Goal: Task Accomplishment & Management: Complete application form

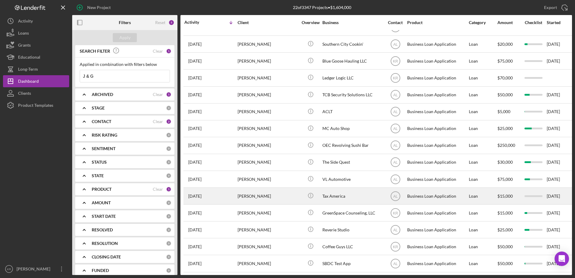
scroll to position [134, 0]
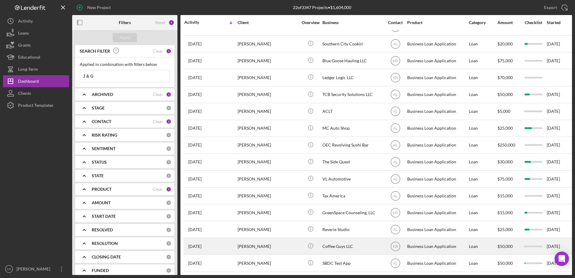
click at [265, 238] on div "[PERSON_NAME]" at bounding box center [268, 246] width 60 height 16
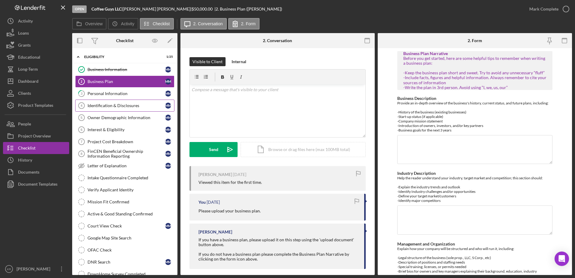
click at [95, 102] on link "Identification & Disclosures 4 Identification & Disclosures M M" at bounding box center [124, 106] width 99 height 12
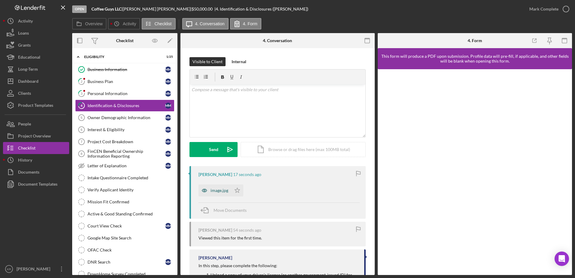
click at [217, 190] on div "image.jpg" at bounding box center [220, 190] width 18 height 5
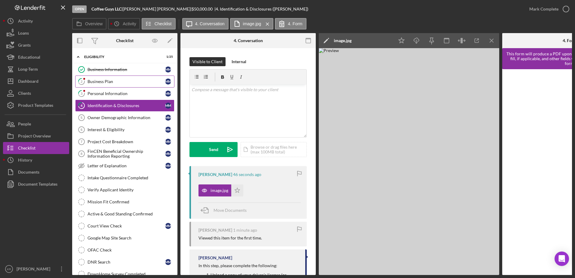
click at [97, 78] on link "2 Business Plan M M" at bounding box center [124, 82] width 99 height 12
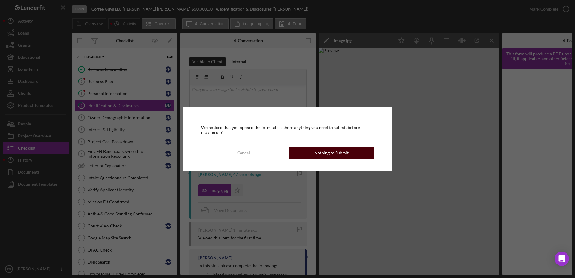
click at [349, 153] on button "Nothing to Submit" at bounding box center [331, 153] width 85 height 12
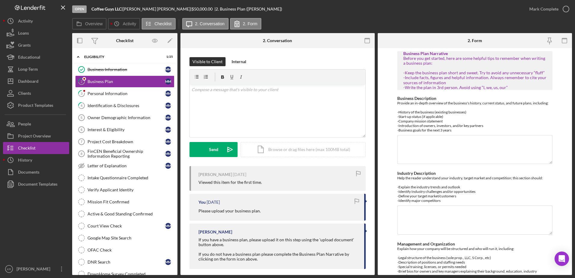
type textarea "Coffee Guys was started in [DATE] companies mission is to serve smaller coffee,…"
type textarea "The industry outlook is successful. Coffee shops in [US_STATE] are pertinent be…"
type textarea "The business is an LLC. [PERSON_NAME] is the lead staff member and has trained …"
type textarea "The products that we sell the customers or Monin syrup, da Vinci syrups, Torani…"
type textarea "Marketing is via Square and our website coffeeguys [DOMAIN_NAME], it is also a …"
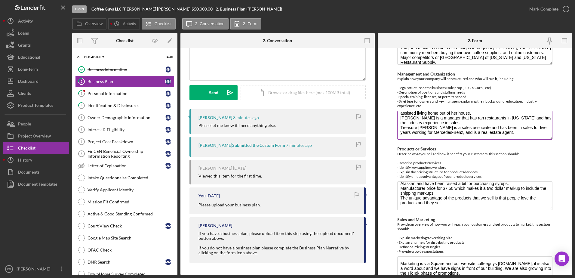
scroll to position [180, 0]
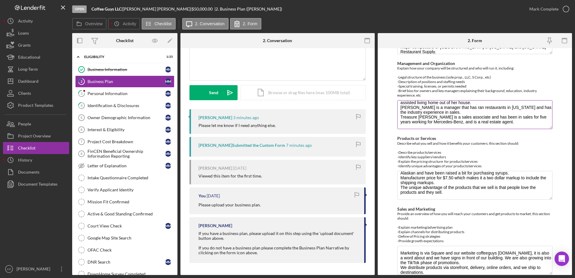
click at [551, 127] on textarea "The business is an LLC. [PERSON_NAME] is the lead staff member and has trained …" at bounding box center [475, 114] width 156 height 29
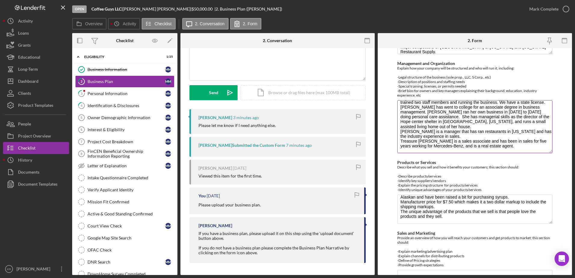
scroll to position [0, 0]
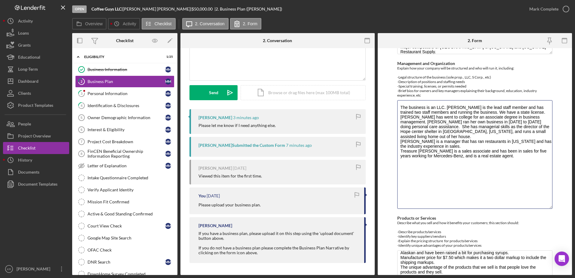
drag, startPoint x: 549, startPoint y: 126, endPoint x: 552, endPoint y: 237, distance: 111.0
click at [552, 237] on form "Business Plan Narrative Before you get started, here are some helpful tips to r…" at bounding box center [475, 161] width 194 height 227
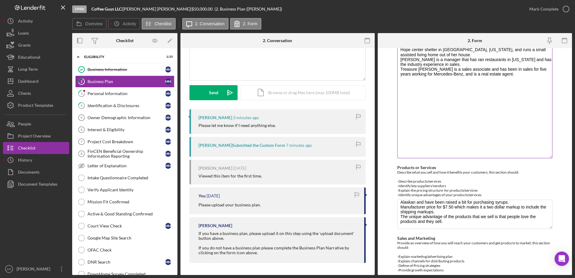
scroll to position [314, 0]
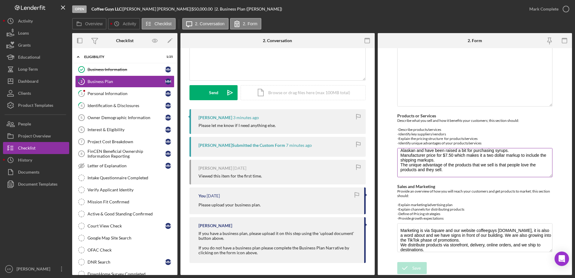
drag, startPoint x: 551, startPoint y: 181, endPoint x: 549, endPoint y: 177, distance: 5.0
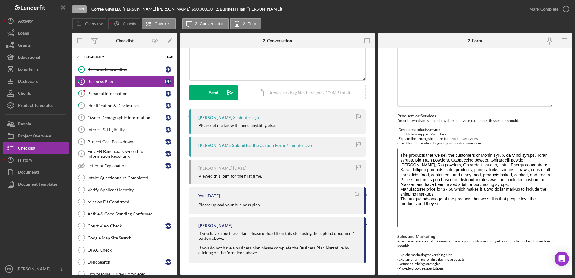
scroll to position [0, 0]
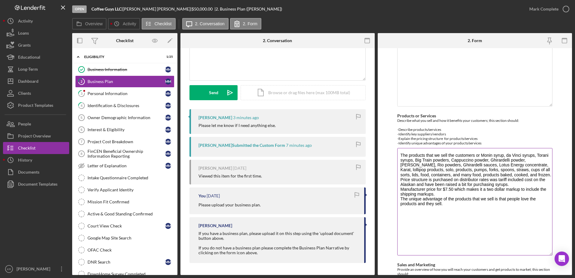
drag, startPoint x: 549, startPoint y: 176, endPoint x: 537, endPoint y: 243, distance: 68.2
click at [539, 255] on textarea "The products that we sell the customers or Monin syrup, da Vinci syrups, Torani…" at bounding box center [475, 201] width 156 height 107
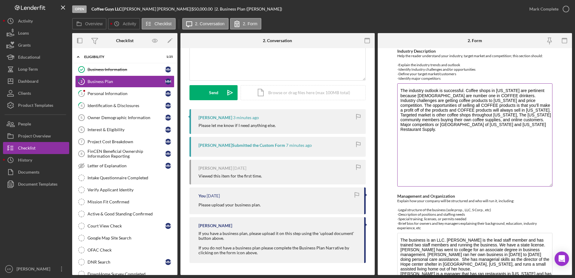
drag, startPoint x: 548, startPoint y: 112, endPoint x: 542, endPoint y: 185, distance: 73.4
click at [542, 185] on textarea "The industry outlook is successful. Coffee shops in [US_STATE] are pertinent be…" at bounding box center [475, 134] width 156 height 103
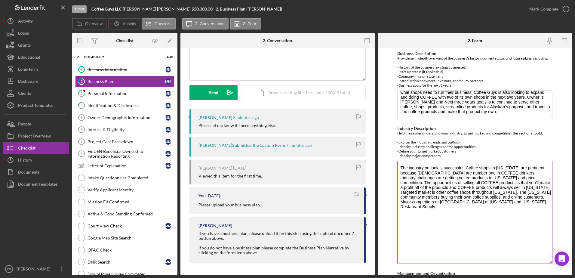
scroll to position [32, 0]
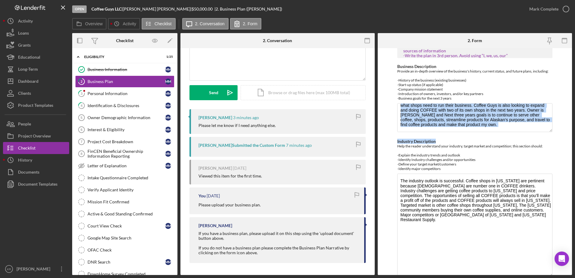
drag, startPoint x: 550, startPoint y: 132, endPoint x: 549, endPoint y: 137, distance: 5.1
drag, startPoint x: 549, startPoint y: 137, endPoint x: 548, endPoint y: 131, distance: 6.5
click at [548, 131] on textarea "Coffee Guys was started in [DATE] companies mission is to serve smaller coffee,…" at bounding box center [475, 117] width 156 height 29
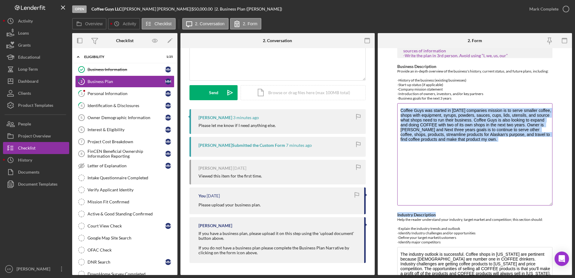
drag, startPoint x: 547, startPoint y: 130, endPoint x: 509, endPoint y: 208, distance: 86.5
click at [511, 205] on textarea "Coffee Guys was started in [DATE] companies mission is to serve smaller coffee,…" at bounding box center [475, 154] width 156 height 102
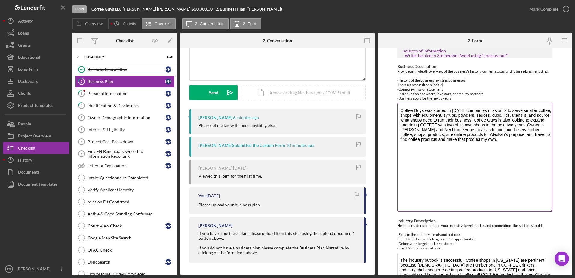
click at [533, 161] on textarea "Coffee Guys was started in [DATE] companies mission is to serve smaller coffee,…" at bounding box center [475, 157] width 156 height 108
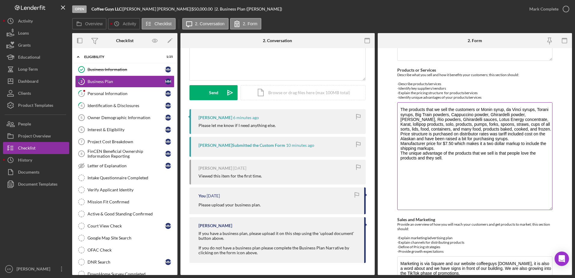
scroll to position [546, 0]
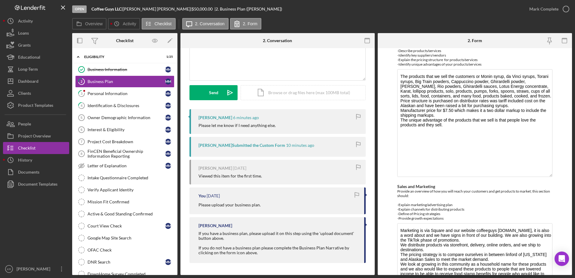
drag, startPoint x: 549, startPoint y: 252, endPoint x: 538, endPoint y: 293, distance: 42.6
click at [538, 278] on html "Open Coffee Guys LLC | [PERSON_NAME] | $50,000.00 | 2. Business Plan ([PERSON_N…" at bounding box center [287, 139] width 575 height 278
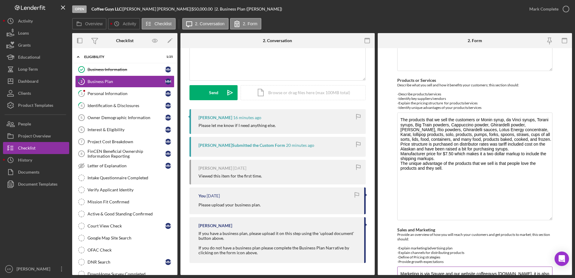
scroll to position [408, 0]
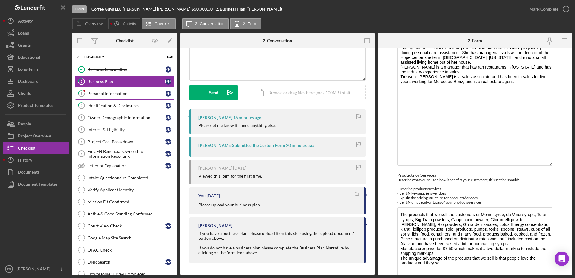
click at [128, 95] on div "Personal Information" at bounding box center [127, 93] width 78 height 5
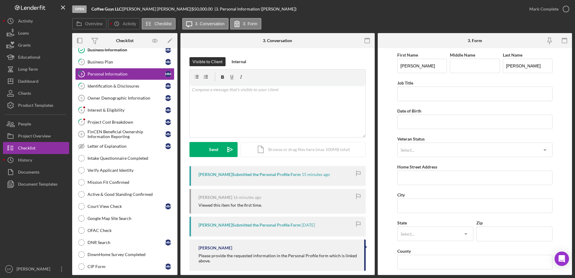
scroll to position [30, 0]
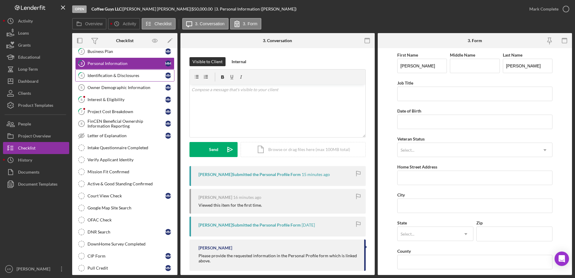
click at [120, 76] on div "Identification & Disclosures" at bounding box center [127, 75] width 78 height 5
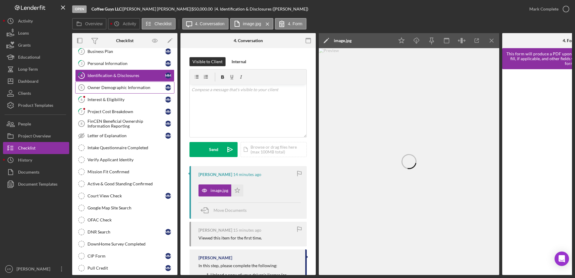
click at [141, 90] on div "Owner Demographic Information" at bounding box center [127, 87] width 78 height 5
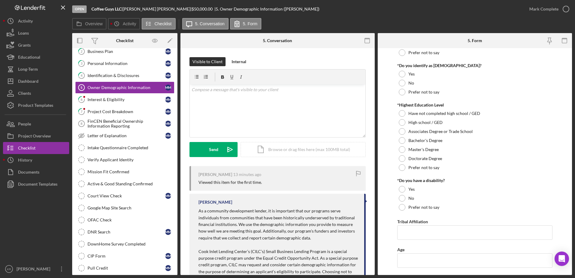
scroll to position [294, 0]
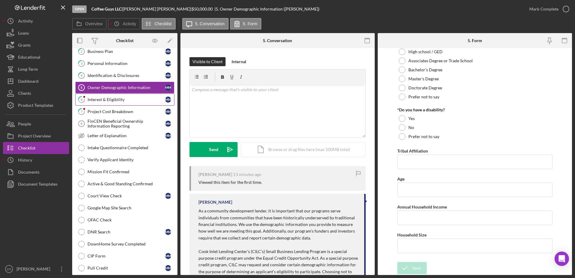
click at [121, 95] on link "6 Interest & Eligibility M M" at bounding box center [124, 100] width 99 height 12
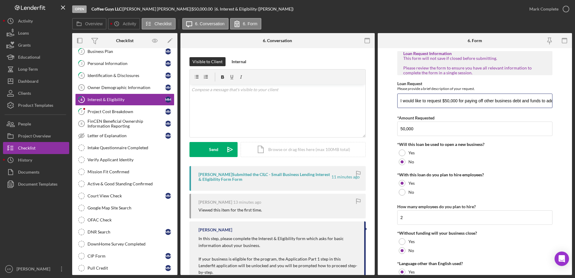
scroll to position [0, 51]
drag, startPoint x: 460, startPoint y: 105, endPoint x: 582, endPoint y: 106, distance: 121.5
click at [575, 106] on html "Open Coffee Guys LLC | [PERSON_NAME] | $50,000.00 | 6. Interest & Eligibility (…" at bounding box center [287, 139] width 575 height 278
click at [513, 129] on input "50,000" at bounding box center [475, 129] width 156 height 14
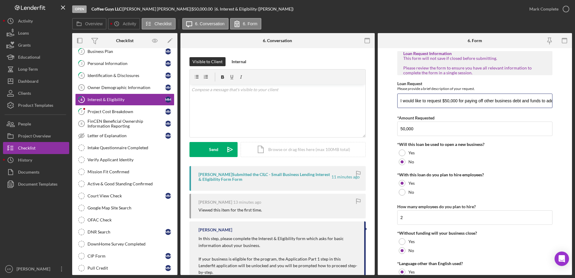
scroll to position [0, 51]
drag, startPoint x: 492, startPoint y: 101, endPoint x: 579, endPoint y: 110, distance: 86.8
click at [575, 110] on html "Open Coffee Guys LLC | [PERSON_NAME] | $50,000.00 | 6. Interest & Eligibility (…" at bounding box center [287, 139] width 575 height 278
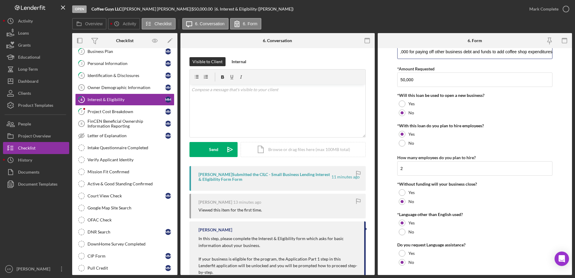
scroll to position [63, 0]
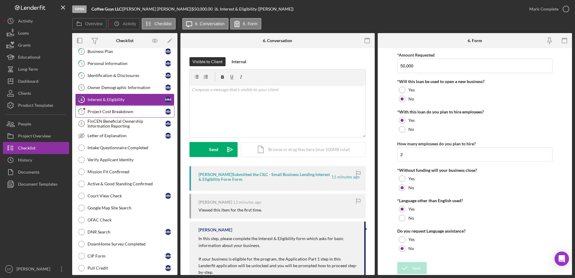
click at [116, 107] on link "7 Project Cost Breakdown M M" at bounding box center [124, 112] width 99 height 12
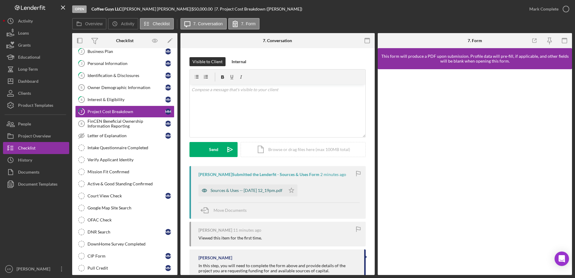
click at [231, 193] on div "Sources & Uses -- [DATE] 12_19pm.pdf" at bounding box center [247, 190] width 72 height 5
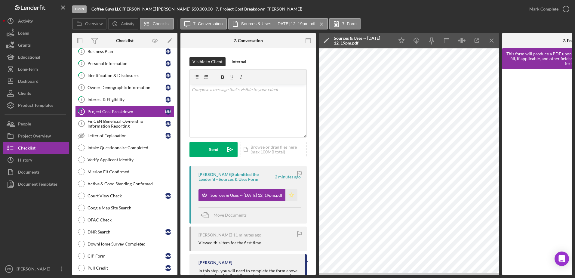
click at [291, 194] on icon "Icon/Star" at bounding box center [291, 195] width 12 height 12
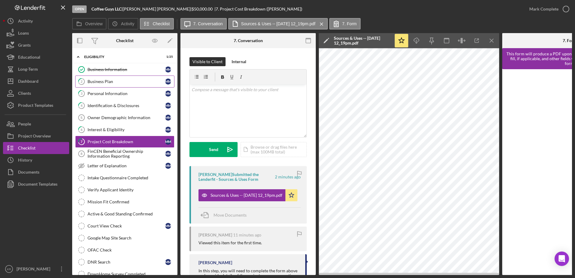
click at [109, 76] on link "2 Business Plan M M" at bounding box center [124, 82] width 99 height 12
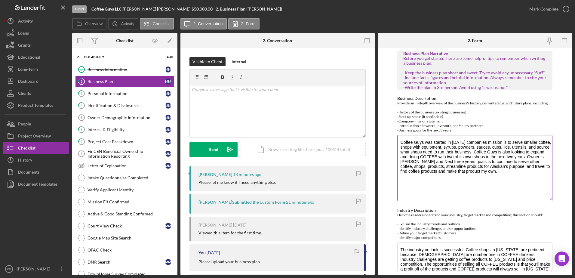
drag, startPoint x: 549, startPoint y: 162, endPoint x: 541, endPoint y: 199, distance: 37.5
click at [541, 199] on textarea "Coffee Guys was started in [DATE] companies mission is to serve smaller coffee,…" at bounding box center [475, 168] width 156 height 66
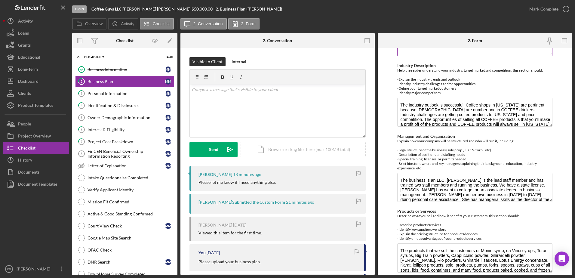
scroll to position [180, 0]
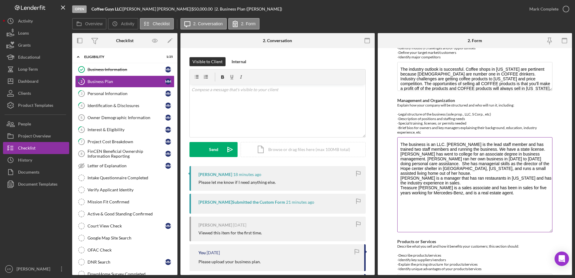
drag, startPoint x: 547, startPoint y: 165, endPoint x: 536, endPoint y: 231, distance: 66.7
click at [536, 231] on textarea "The business is an LLC. [PERSON_NAME] is the lead staff member and has trained …" at bounding box center [475, 184] width 156 height 95
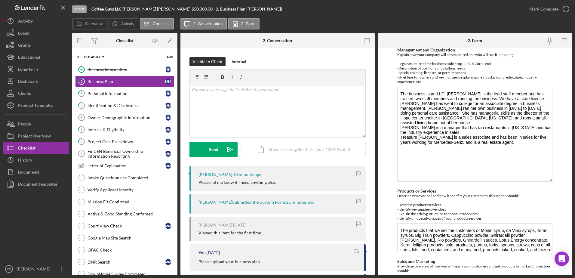
scroll to position [301, 0]
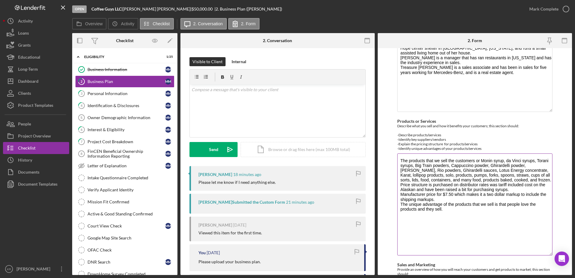
drag, startPoint x: 547, startPoint y: 180, endPoint x: 539, endPoint y: 253, distance: 73.3
click at [539, 253] on textarea "The products that we sell the customers or Monin syrup, da Vinci syrups, Torani…" at bounding box center [475, 204] width 156 height 102
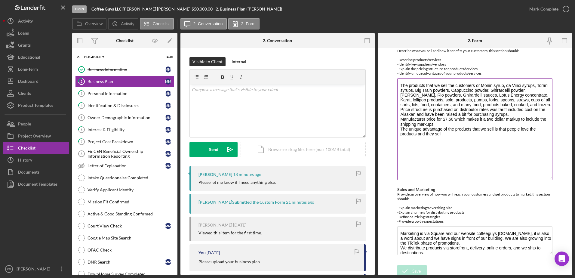
scroll to position [379, 0]
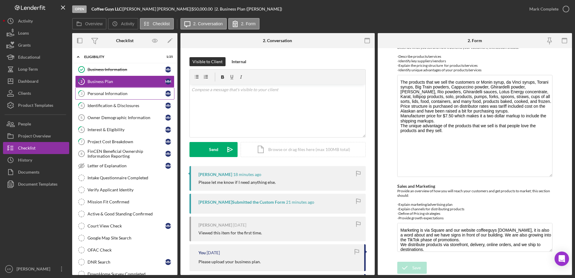
click at [102, 93] on div "Personal Information" at bounding box center [127, 93] width 78 height 5
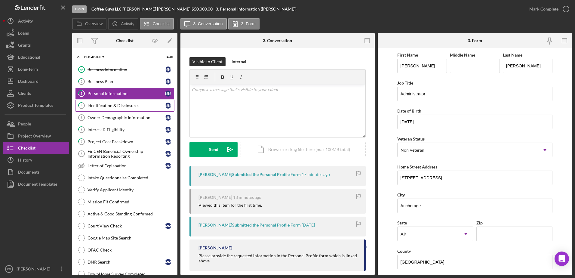
click at [104, 101] on link "4 Identification & Disclosures M M" at bounding box center [124, 106] width 99 height 12
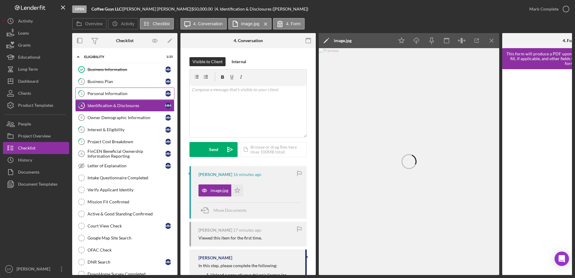
click at [109, 98] on link "3 Personal Information M M" at bounding box center [124, 94] width 99 height 12
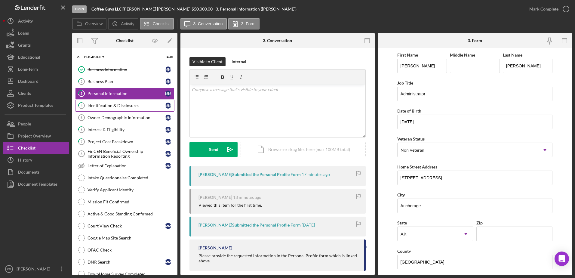
click at [120, 110] on link "4 Identification & Disclosures M M" at bounding box center [124, 106] width 99 height 12
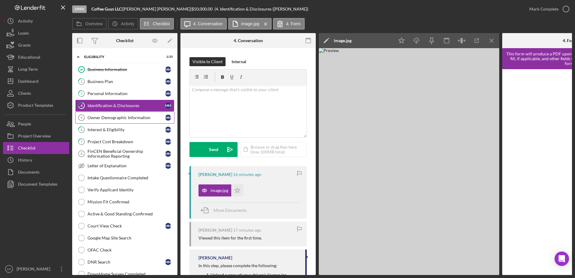
click at [123, 122] on link "Owner Demographic Information 5 Owner Demographic Information M M" at bounding box center [124, 118] width 99 height 12
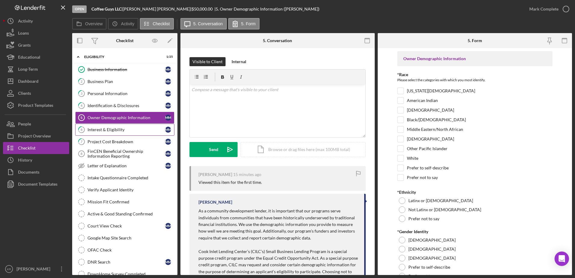
click at [88, 128] on div "Interest & Eligibility" at bounding box center [127, 129] width 78 height 5
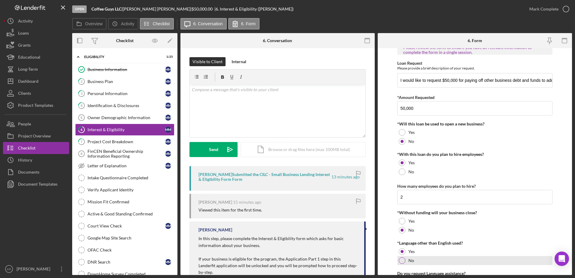
scroll to position [63, 0]
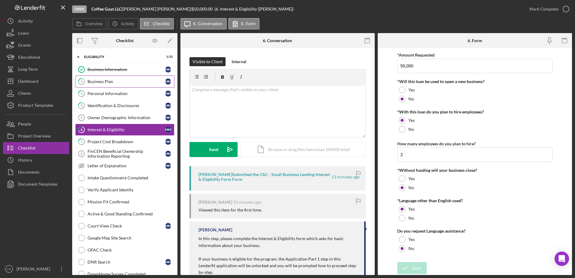
click at [108, 87] on link "2 Business Plan M M" at bounding box center [124, 82] width 99 height 12
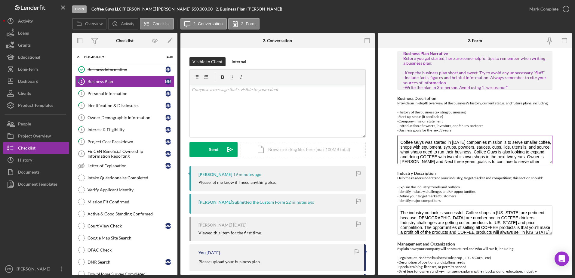
scroll to position [20, 0]
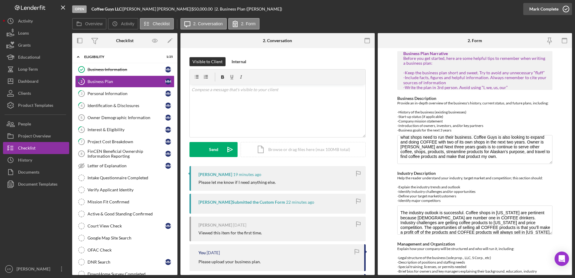
click at [549, 13] on div "Mark Complete" at bounding box center [543, 9] width 29 height 12
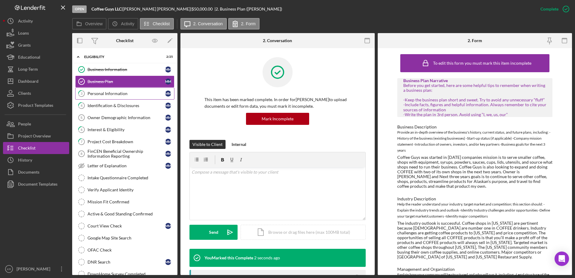
click at [121, 96] on div "Personal Information" at bounding box center [127, 93] width 78 height 5
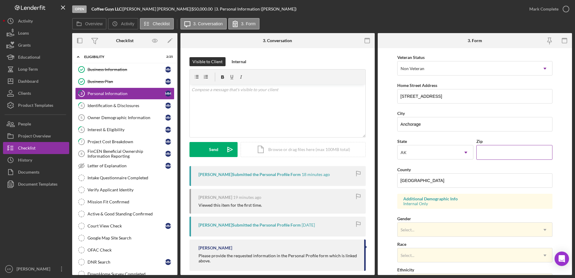
scroll to position [24, 0]
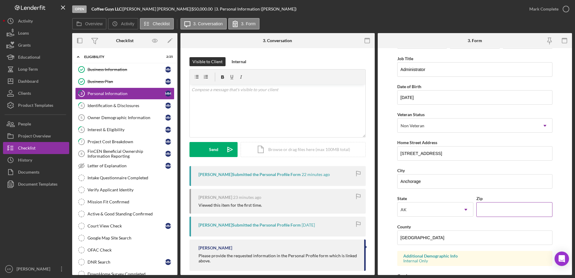
click at [497, 214] on input "Zip" at bounding box center [514, 209] width 76 height 14
type input "9####"
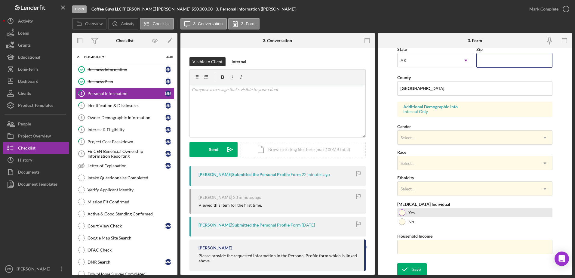
scroll to position [175, 0]
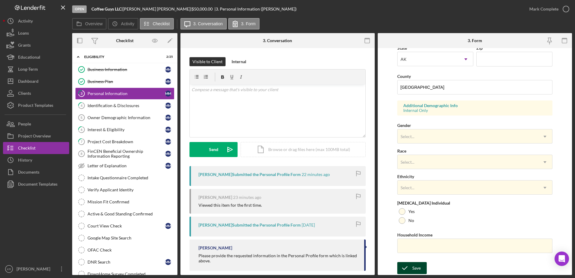
click at [408, 271] on icon "submit" at bounding box center [404, 268] width 15 height 15
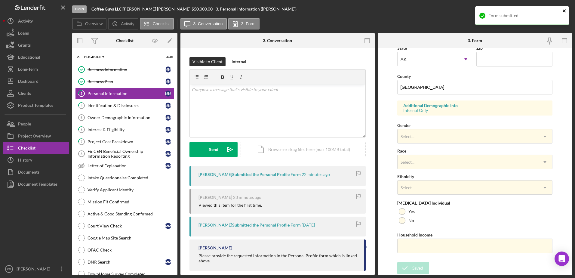
click at [563, 10] on icon "close" at bounding box center [564, 10] width 3 height 3
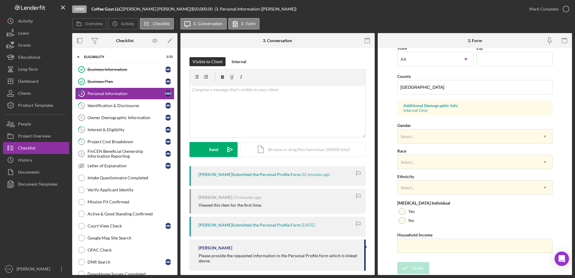
click at [0, 0] on icon "button" at bounding box center [0, 0] width 0 height 0
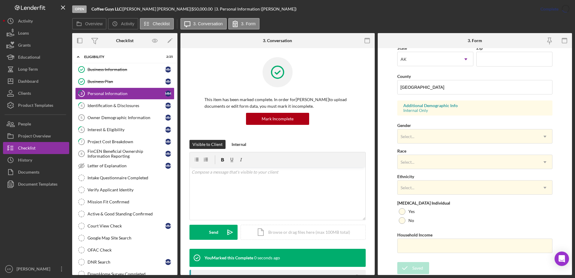
scroll to position [54, 0]
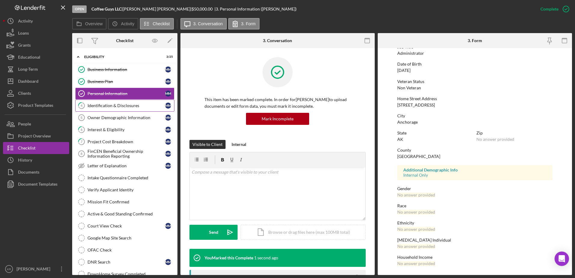
click at [113, 103] on div "Identification & Disclosures" at bounding box center [127, 105] width 78 height 5
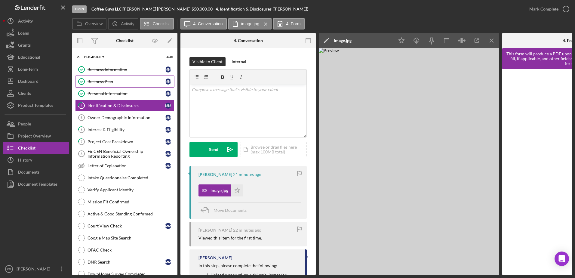
click at [98, 87] on link "Business Plan Business Plan M M" at bounding box center [124, 82] width 99 height 12
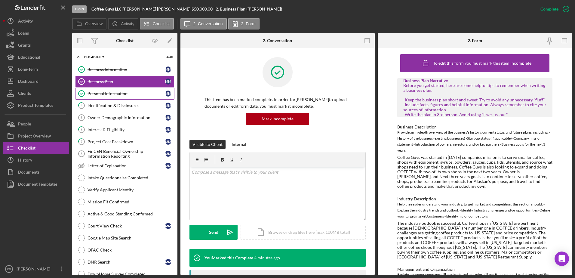
click at [97, 94] on div "Personal Information" at bounding box center [127, 93] width 78 height 5
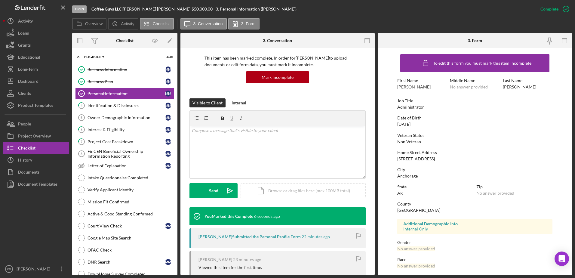
scroll to position [111, 0]
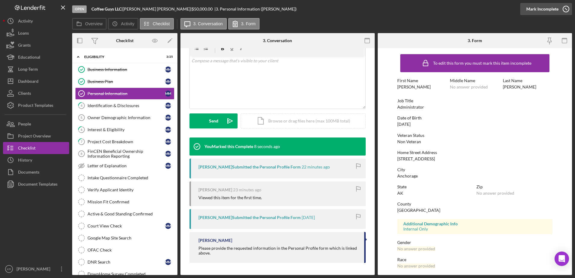
click at [559, 11] on icon "button" at bounding box center [566, 9] width 15 height 15
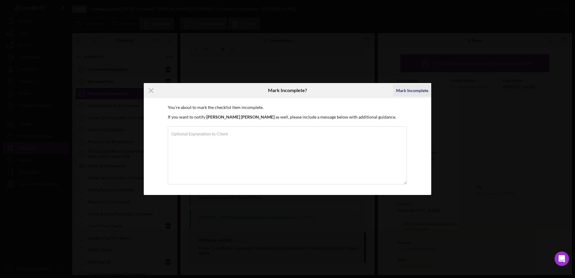
click at [410, 90] on div "Mark Incomplete" at bounding box center [412, 91] width 32 height 12
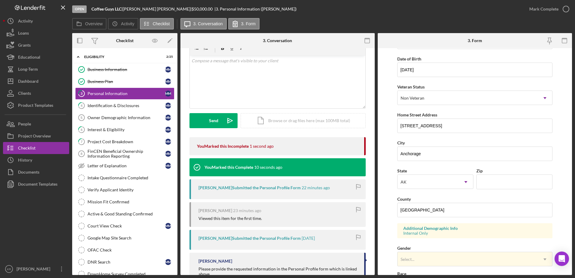
scroll to position [120, 0]
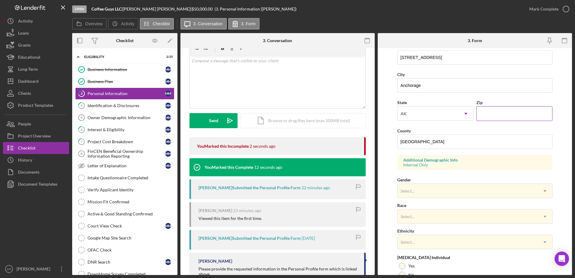
click at [494, 112] on input "Zip" at bounding box center [514, 113] width 76 height 14
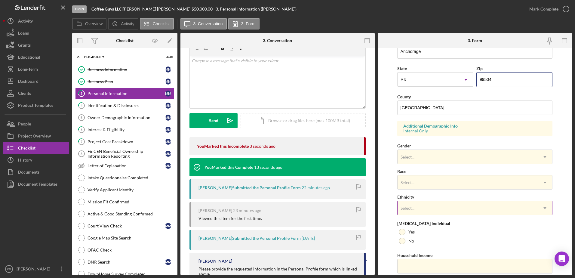
scroll to position [175, 0]
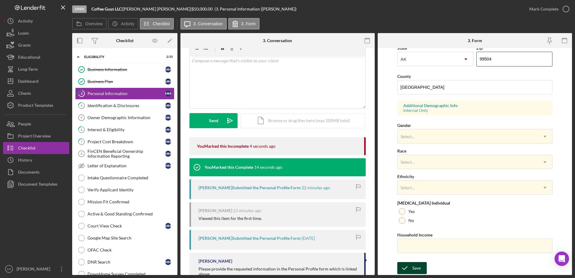
type input "99504"
click at [408, 272] on icon "submit" at bounding box center [404, 268] width 15 height 15
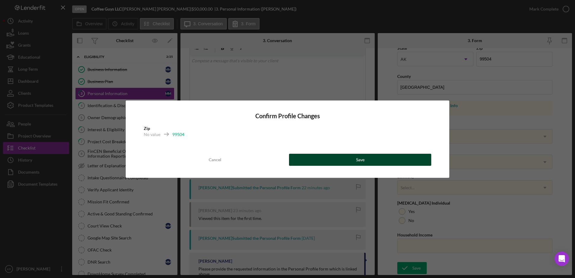
click at [398, 159] on button "Save" at bounding box center [360, 160] width 142 height 12
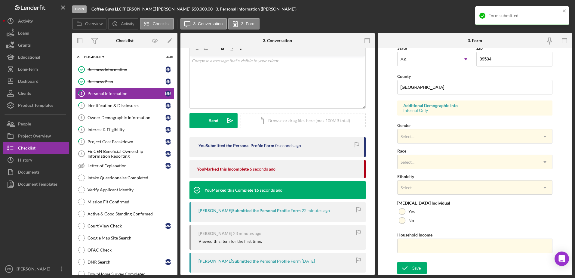
click at [549, 6] on div "Form submitted" at bounding box center [522, 15] width 94 height 19
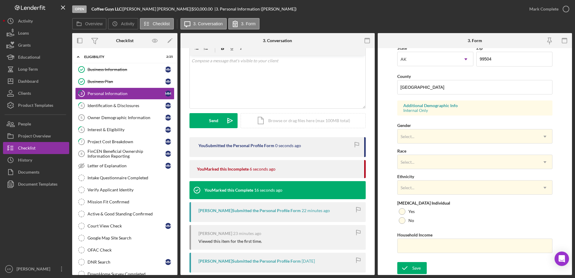
click at [558, 11] on div "Form submitted" at bounding box center [522, 18] width 96 height 26
click at [560, 9] on icon "button" at bounding box center [566, 9] width 15 height 15
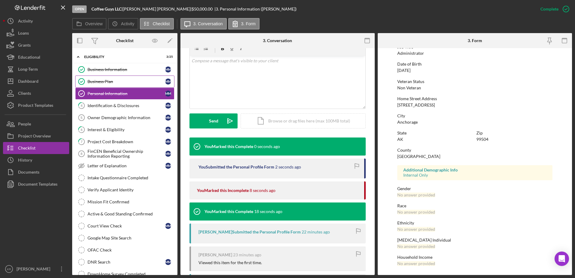
scroll to position [54, 0]
click at [118, 108] on div "Identification & Disclosures" at bounding box center [127, 105] width 78 height 5
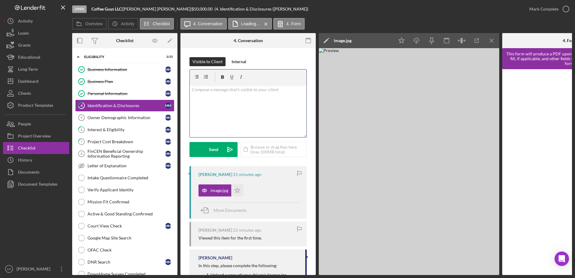
click at [217, 116] on div "v Color teal Color pink Remove color Add row above Add row below Add column bef…" at bounding box center [248, 111] width 117 height 53
click at [133, 116] on div "Owner Demographic Information" at bounding box center [127, 117] width 78 height 5
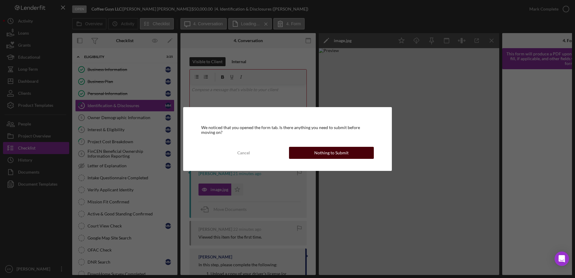
click at [307, 151] on button "Nothing to Submit" at bounding box center [331, 153] width 85 height 12
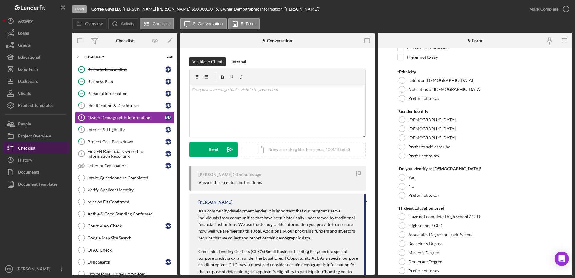
scroll to position [241, 0]
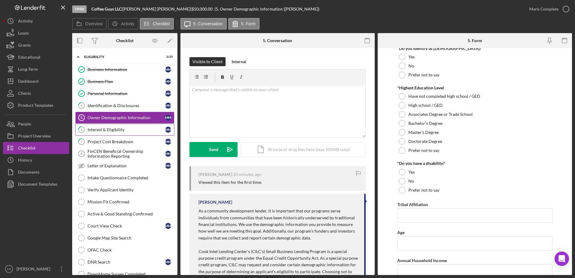
click at [100, 129] on div "Interest & Eligibility" at bounding box center [127, 129] width 78 height 5
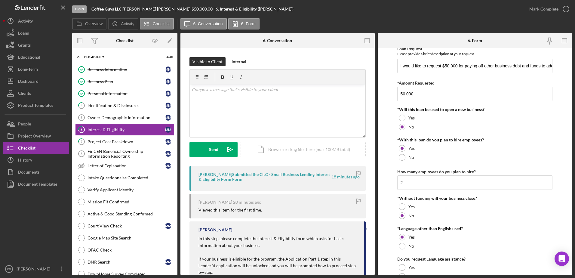
scroll to position [63, 0]
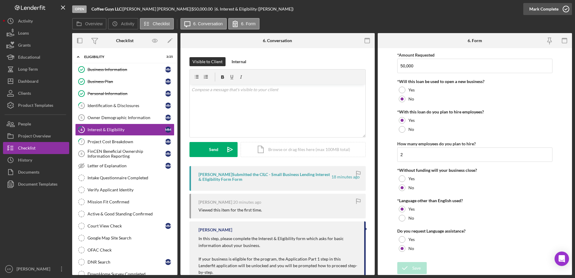
click at [539, 11] on div "Mark Complete" at bounding box center [543, 9] width 29 height 12
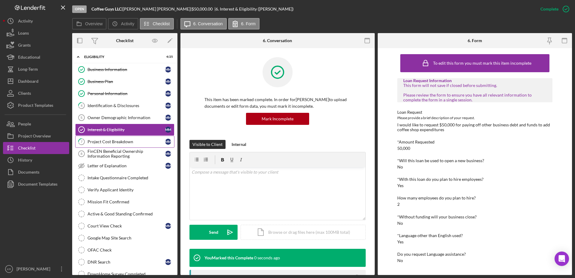
click at [89, 141] on div "Project Cost Breakdown" at bounding box center [127, 141] width 78 height 5
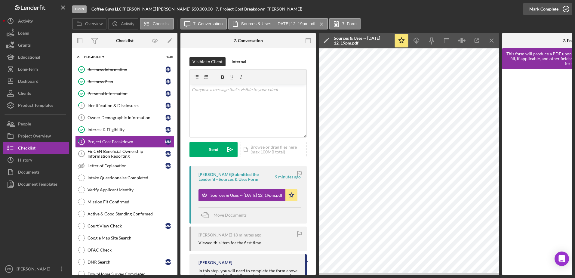
click at [546, 10] on div "Mark Complete" at bounding box center [543, 9] width 29 height 12
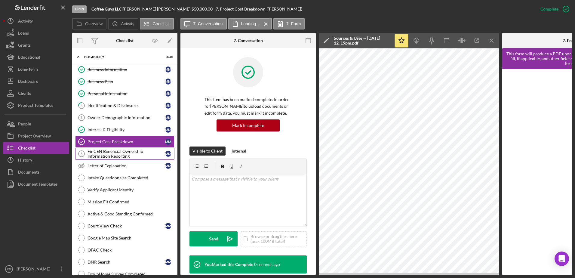
click at [93, 158] on div "FinCEN Beneficial Ownership Information Reporting" at bounding box center [127, 154] width 78 height 10
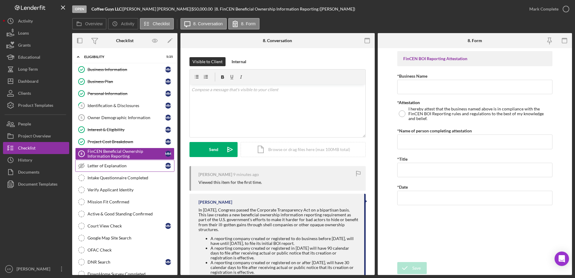
click at [108, 170] on link "Letter of Explanation Letter of Explanation M M" at bounding box center [124, 166] width 99 height 12
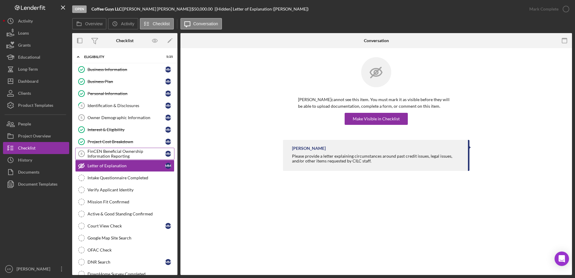
click at [119, 155] on div "FinCEN Beneficial Ownership Information Reporting" at bounding box center [127, 154] width 78 height 10
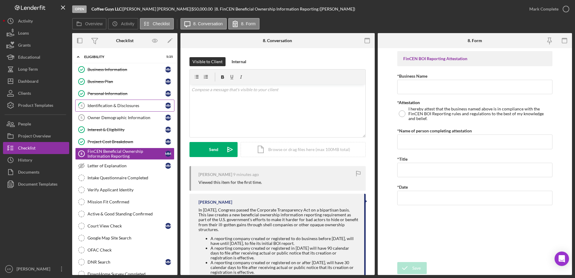
click at [96, 106] on div "Identification & Disclosures" at bounding box center [127, 105] width 78 height 5
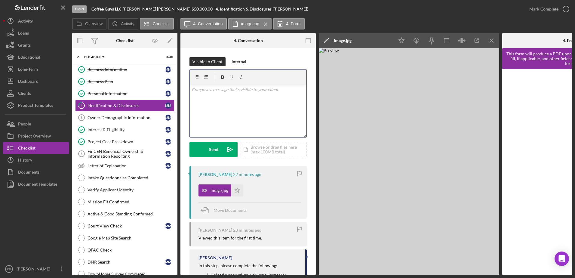
click at [213, 119] on div "v Color teal Color pink Remove color Add row above Add row below Add column bef…" at bounding box center [248, 111] width 117 height 53
click at [133, 116] on div "Owner Demographic Information" at bounding box center [127, 117] width 78 height 5
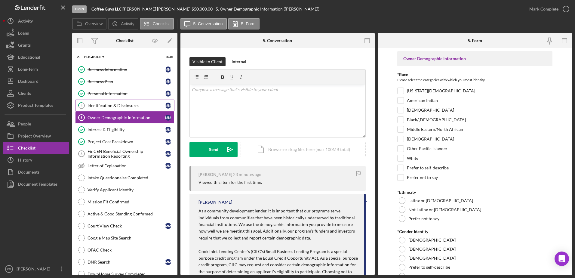
click at [109, 102] on link "4 Identification & Disclosures M M" at bounding box center [124, 106] width 99 height 12
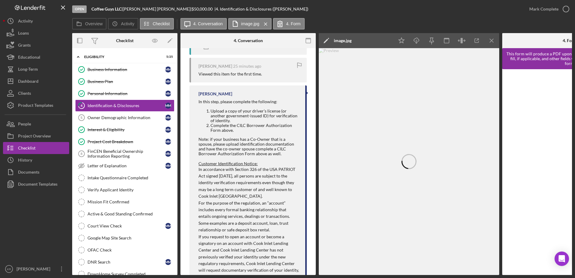
scroll to position [211, 0]
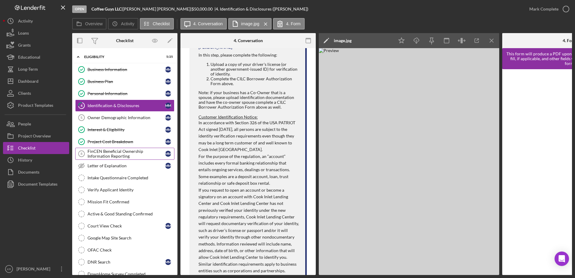
click at [109, 156] on div "FinCEN Beneficial Ownership Information Reporting" at bounding box center [127, 154] width 78 height 10
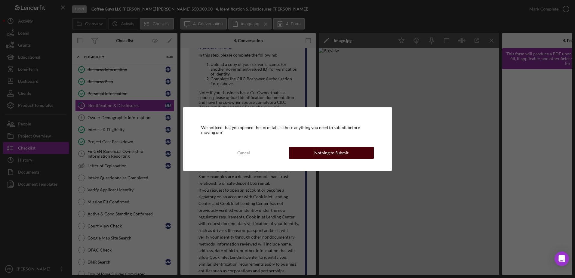
click at [310, 153] on button "Nothing to Submit" at bounding box center [331, 153] width 85 height 12
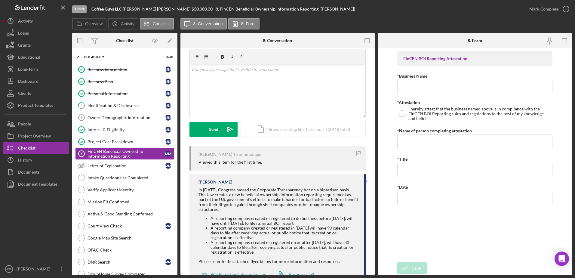
scroll to position [30, 0]
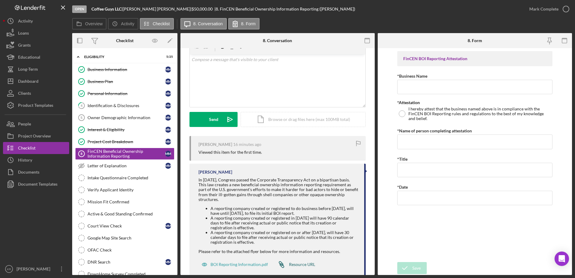
click at [283, 263] on icon "Icon/Link" at bounding box center [281, 264] width 15 height 15
click at [23, 25] on div "Activity" at bounding box center [25, 22] width 15 height 14
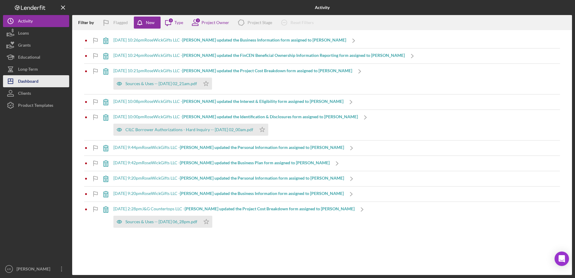
click at [23, 81] on div "Dashboard" at bounding box center [28, 82] width 20 height 14
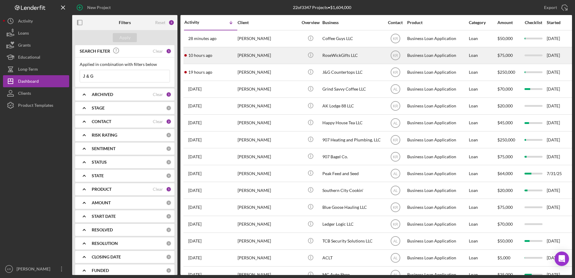
click at [224, 56] on div "10 hours ago [PERSON_NAME]" at bounding box center [210, 56] width 53 height 16
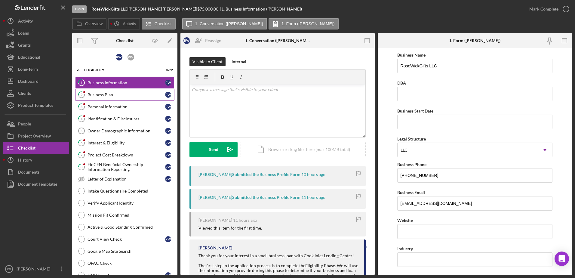
click at [135, 95] on div "Business Plan" at bounding box center [127, 94] width 78 height 5
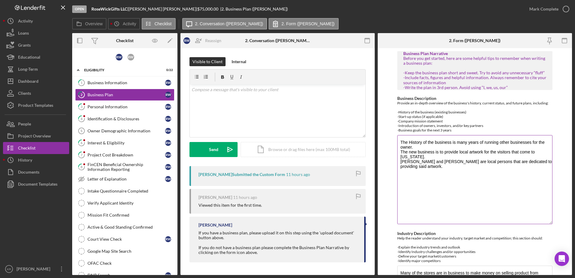
drag, startPoint x: 548, startPoint y: 163, endPoint x: 542, endPoint y: 224, distance: 61.0
click at [542, 224] on textarea "The History of the business is many years of running other businesses for the o…" at bounding box center [475, 179] width 156 height 89
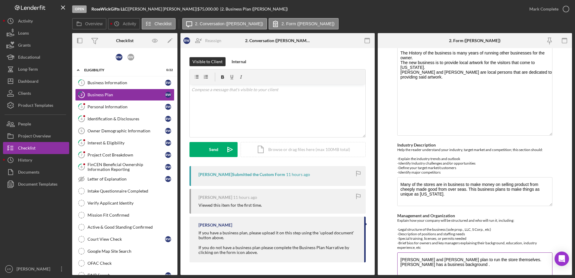
scroll to position [90, 0]
drag, startPoint x: 545, startPoint y: 204, endPoint x: 545, endPoint y: 212, distance: 8.1
click at [545, 212] on div "Business Plan Narrative Before you get started, here are some helpful tips to r…" at bounding box center [475, 197] width 156 height 472
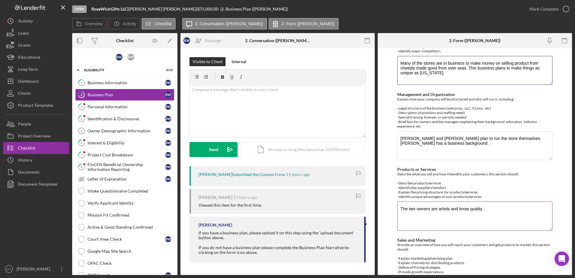
scroll to position [264, 0]
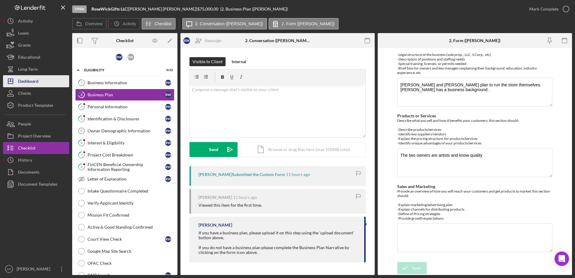
click at [33, 82] on div "Dashboard" at bounding box center [28, 82] width 20 height 14
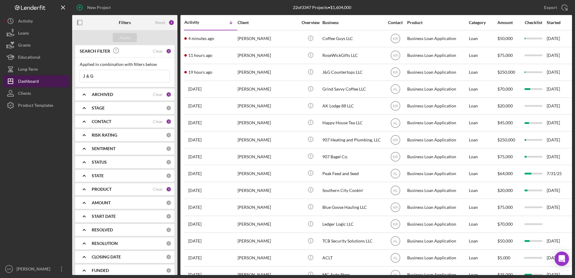
click at [23, 79] on div "Dashboard" at bounding box center [28, 82] width 21 height 14
click at [156, 50] on div "Clear" at bounding box center [158, 51] width 10 height 5
click at [120, 36] on div "Apply" at bounding box center [124, 37] width 11 height 9
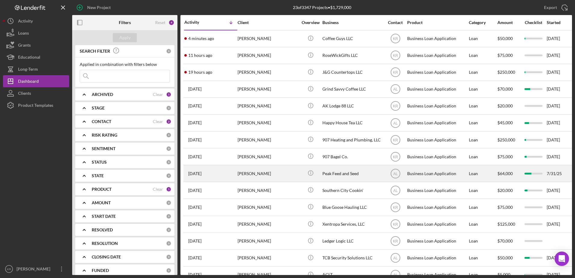
click at [265, 172] on div "[PERSON_NAME]" at bounding box center [268, 173] width 60 height 16
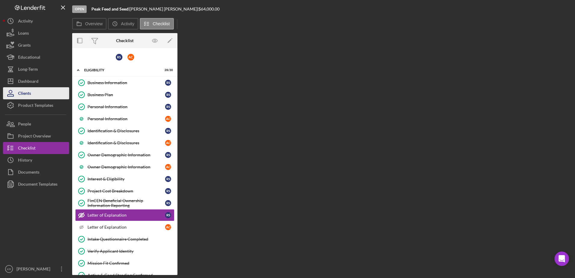
scroll to position [54, 0]
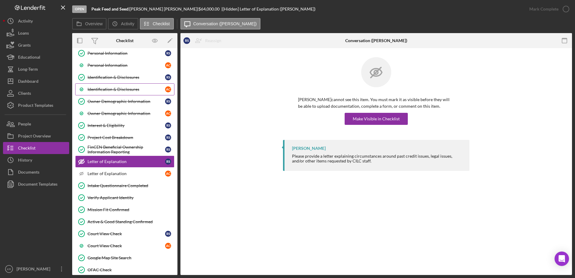
click at [135, 85] on link "Identification & Disclosures A C" at bounding box center [124, 89] width 99 height 12
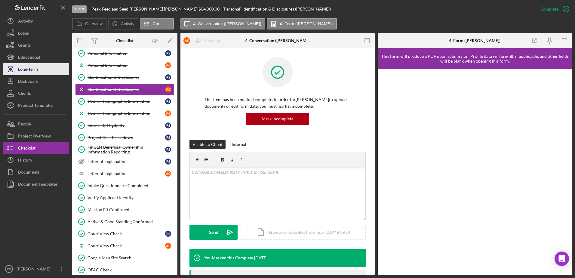
click at [36, 74] on div "Long-Term" at bounding box center [28, 70] width 20 height 14
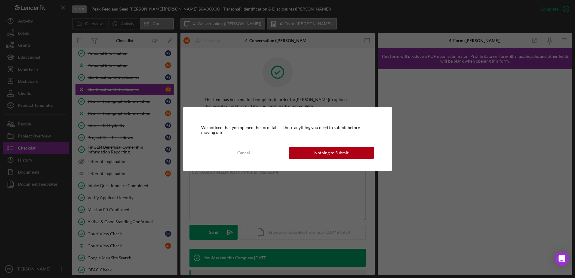
click at [32, 79] on div "We noticed that you opened the form tab. Is there anything you need to submit b…" at bounding box center [287, 139] width 575 height 278
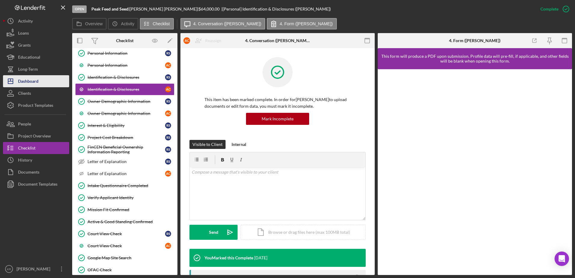
click at [42, 82] on button "Icon/Dashboard Dashboard" at bounding box center [36, 81] width 66 height 12
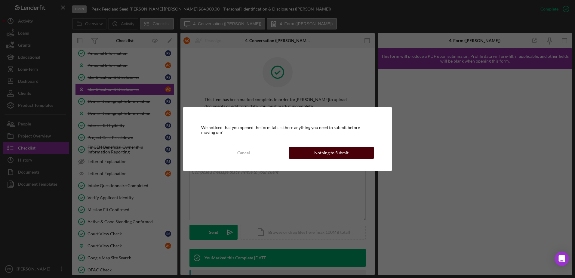
click at [314, 151] on button "Nothing to Submit" at bounding box center [331, 153] width 85 height 12
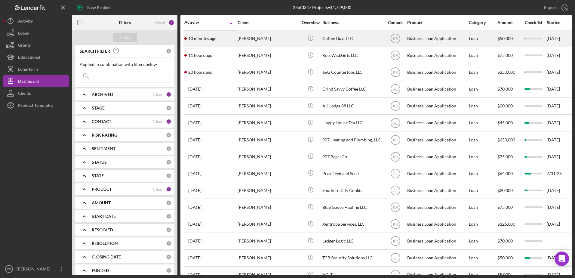
click at [243, 30] on td "[PERSON_NAME]" at bounding box center [268, 38] width 62 height 17
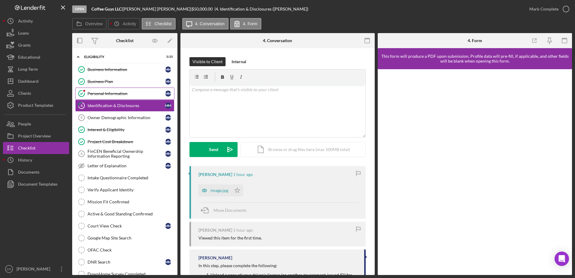
click at [119, 97] on link "Personal Information Personal Information M M" at bounding box center [124, 94] width 99 height 12
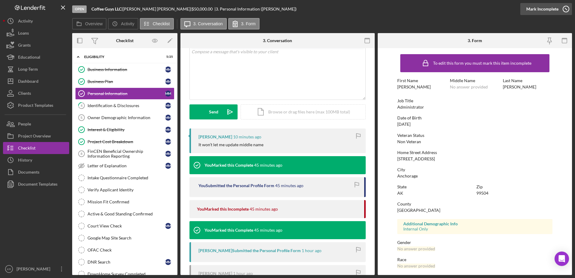
click at [552, 12] on div "Mark Incomplete" at bounding box center [542, 9] width 32 height 12
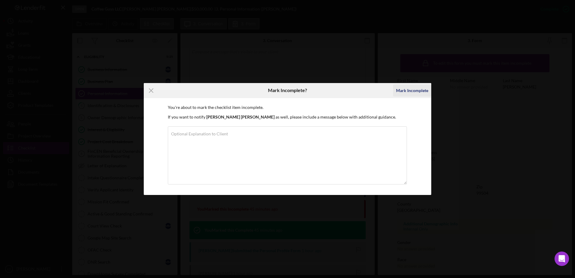
click at [408, 91] on div "Mark Incomplete" at bounding box center [412, 91] width 32 height 12
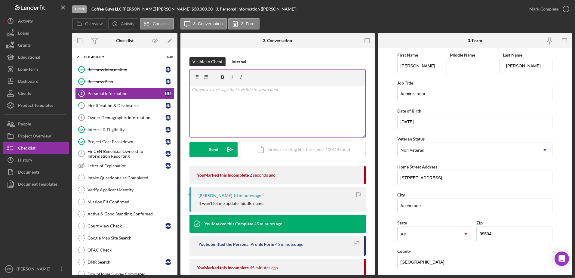
click at [226, 114] on div "v Color teal Color pink Remove color Add row above Add row below Add column bef…" at bounding box center [278, 111] width 176 height 53
click at [205, 155] on button "Send Icon/icon-invite-send" at bounding box center [214, 149] width 48 height 15
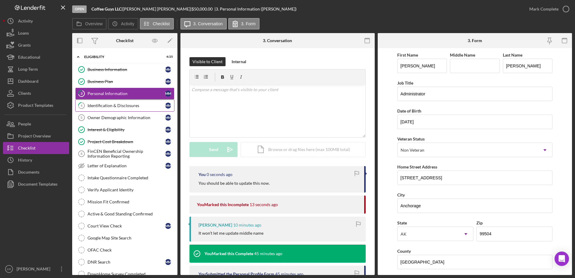
click at [126, 104] on div "Identification & Disclosures" at bounding box center [127, 105] width 78 height 5
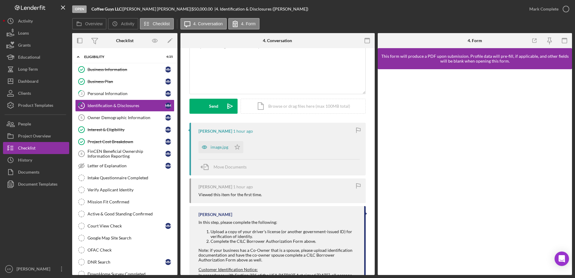
scroll to position [90, 0]
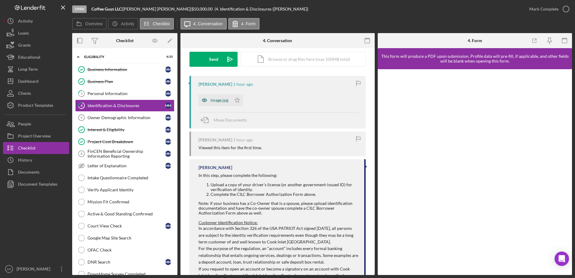
click at [208, 105] on icon "button" at bounding box center [205, 100] width 12 height 12
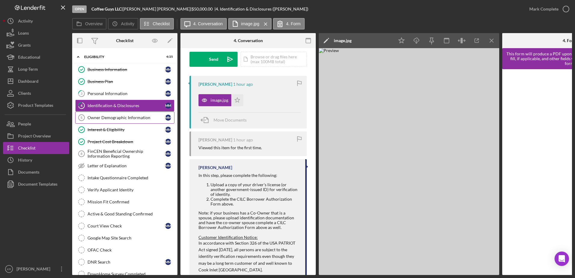
click at [134, 116] on div "Owner Demographic Information" at bounding box center [127, 117] width 78 height 5
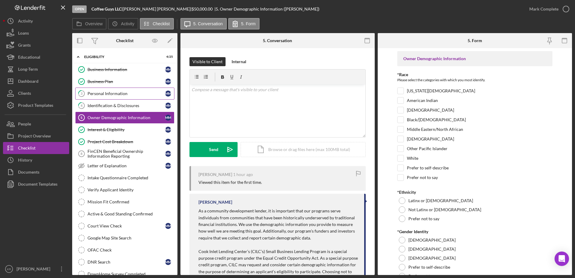
click at [114, 90] on link "3 Personal Information M M" at bounding box center [124, 94] width 99 height 12
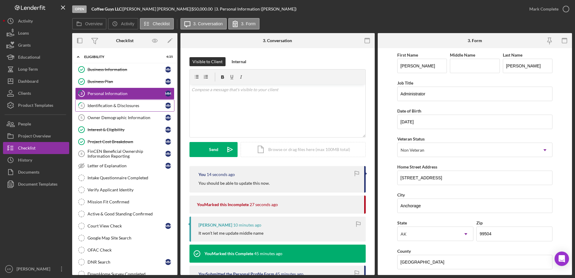
click at [113, 109] on link "4 Identification & Disclosures M M" at bounding box center [124, 106] width 99 height 12
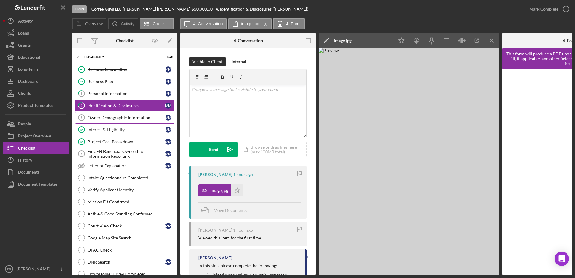
click at [104, 123] on link "Owner Demographic Information 5 Owner Demographic Information M M" at bounding box center [124, 118] width 99 height 12
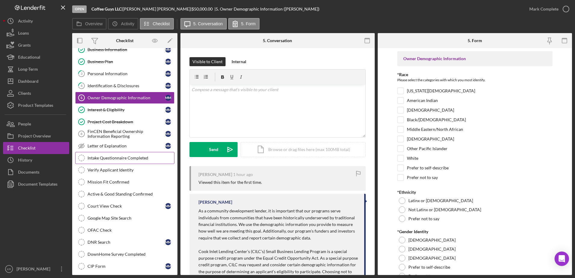
scroll to position [30, 0]
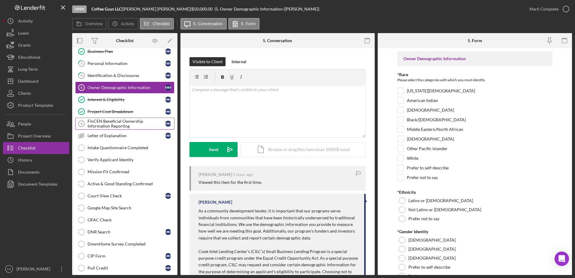
click at [104, 119] on div "FinCEN Beneficial Ownership Information Reporting" at bounding box center [127, 124] width 78 height 10
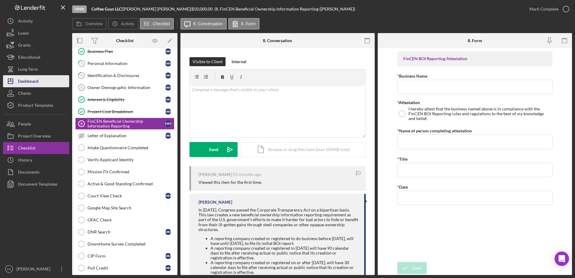
click at [48, 83] on button "Icon/Dashboard Dashboard" at bounding box center [36, 81] width 66 height 12
